Goal: Information Seeking & Learning: Learn about a topic

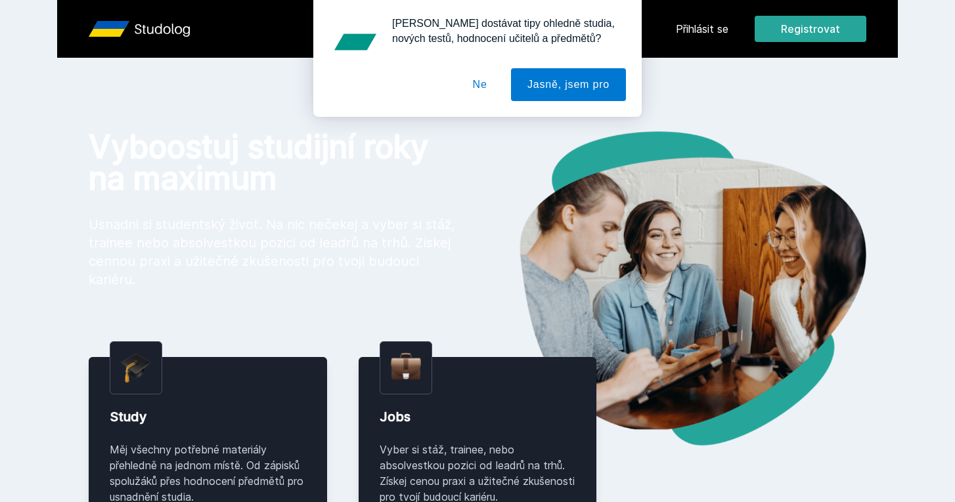
click at [487, 93] on button "Ne" at bounding box center [479, 84] width 47 height 33
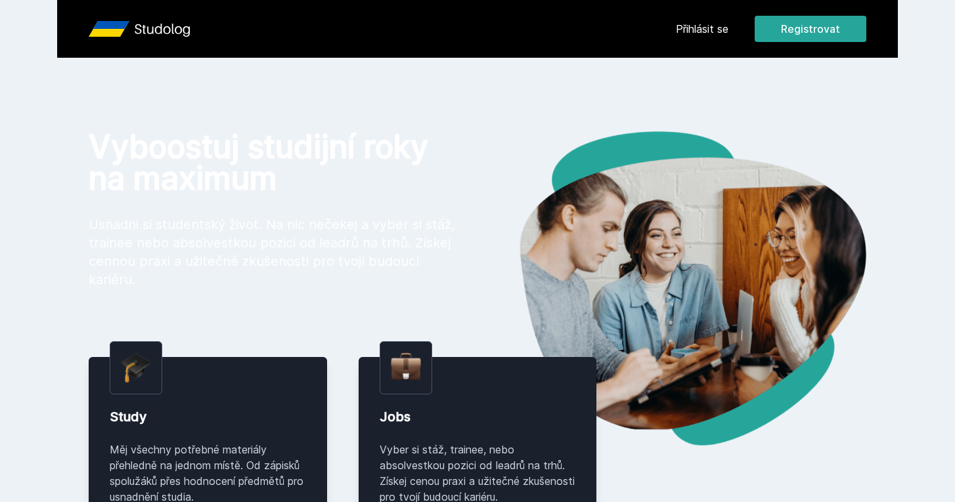
click at [707, 28] on link "Přihlásit se" at bounding box center [702, 29] width 53 height 16
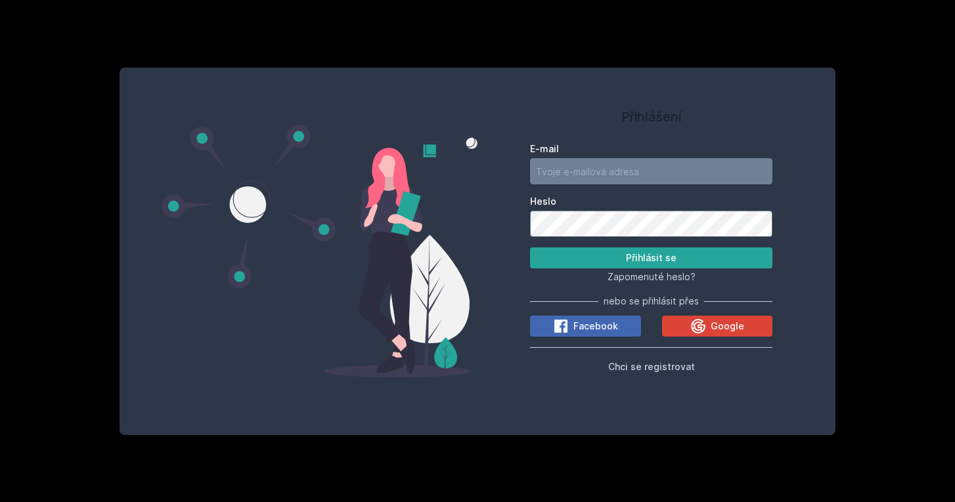
click at [630, 177] on input "E-mail" at bounding box center [651, 171] width 242 height 26
click at [752, 331] on button "Google" at bounding box center [717, 326] width 111 height 21
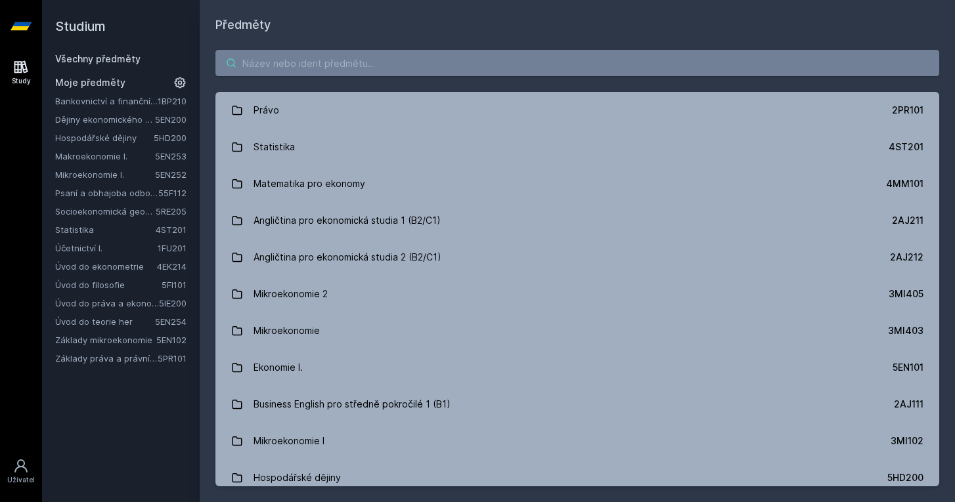
click at [365, 64] on input "search" at bounding box center [577, 63] width 724 height 26
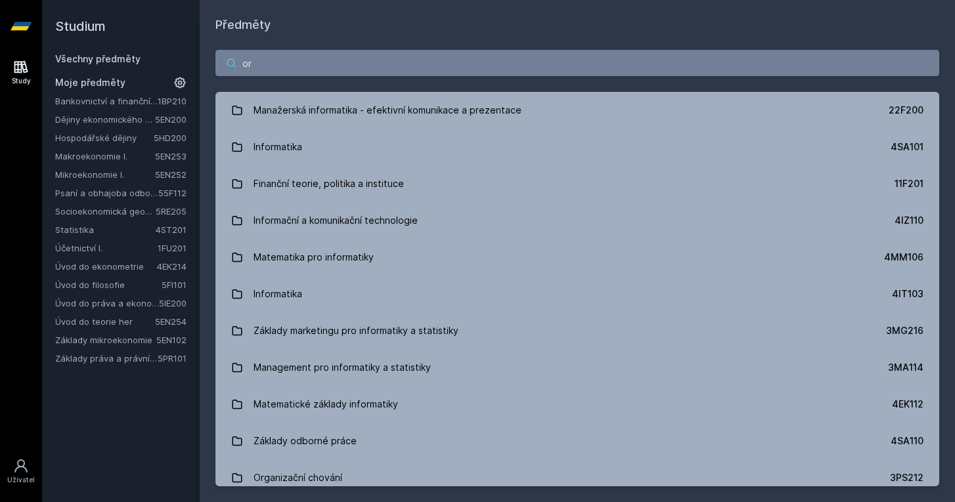
type input "o"
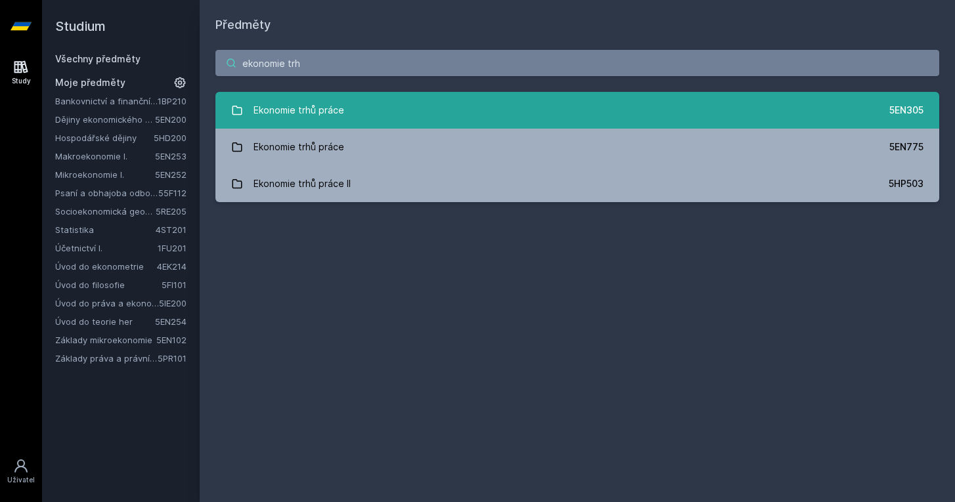
type input "ekonomie trh"
click at [441, 112] on link "Ekonomie trhů práce 5EN305" at bounding box center [577, 110] width 724 height 37
